Goal: Find specific fact: Find specific page/section

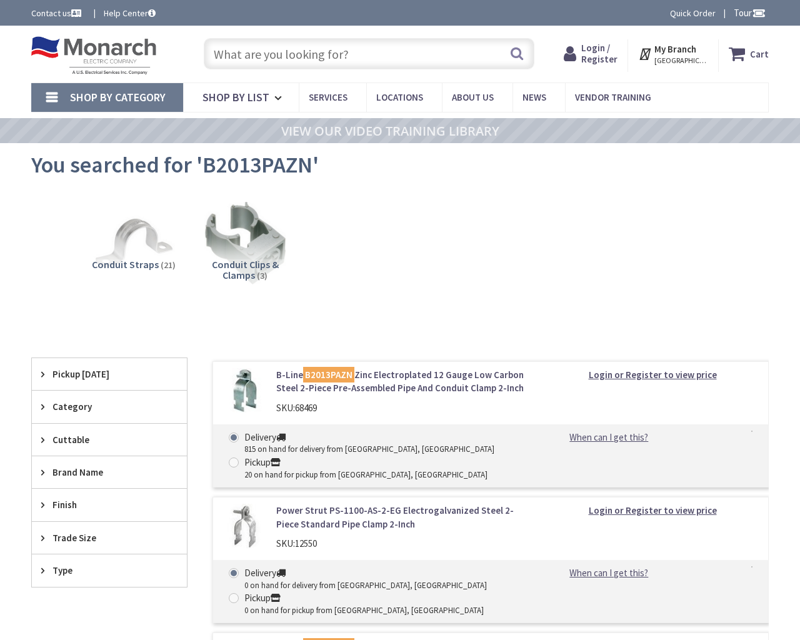
type input "Gough St &, Golden Gate Ave, San Francisco, CA 94102, USA"
